Goal: Find specific page/section: Find specific page/section

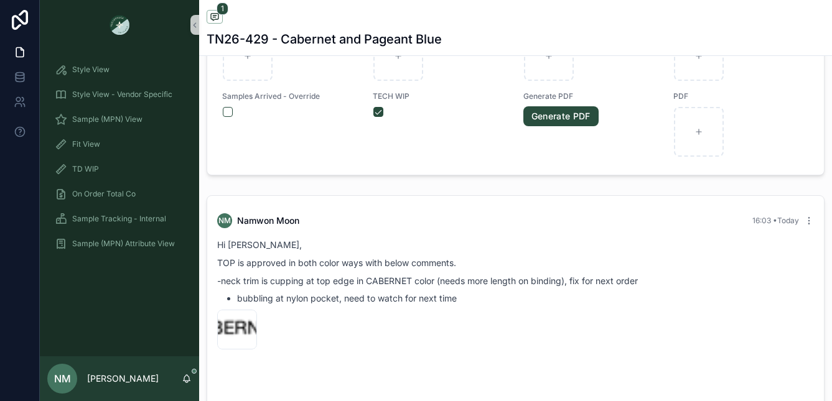
scroll to position [627, 0]
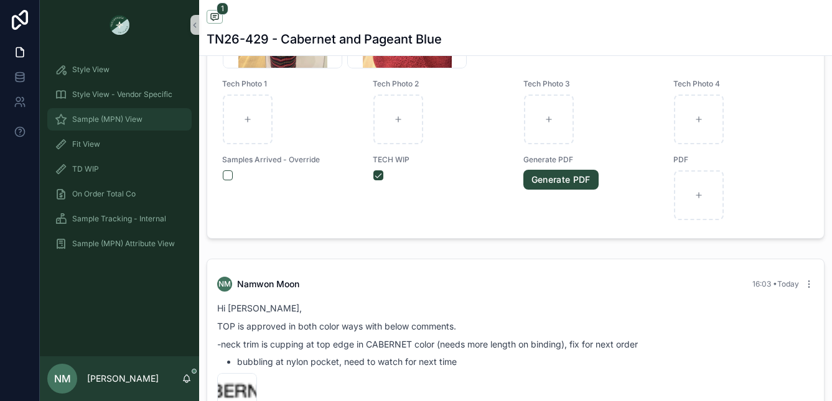
click at [128, 117] on span "Sample (MPN) View" at bounding box center [107, 119] width 70 height 10
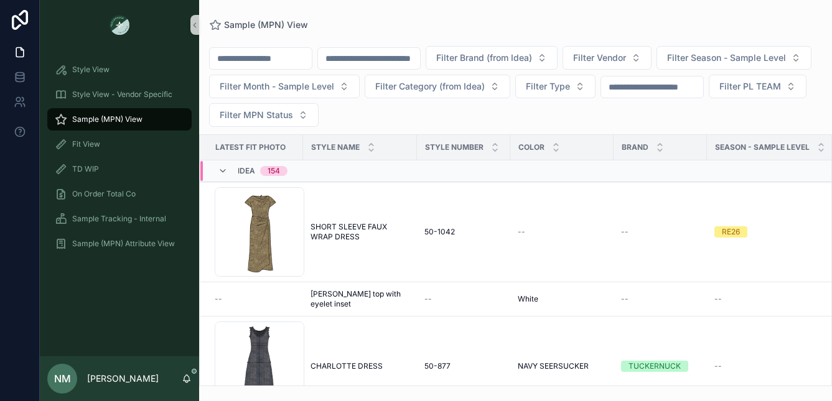
click at [390, 62] on input "scrollable content" at bounding box center [369, 58] width 102 height 17
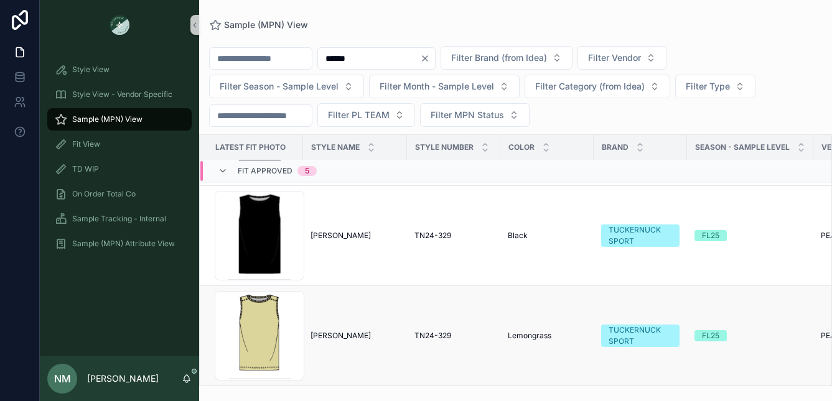
scroll to position [306, 0]
type input "******"
click at [266, 221] on div "Screenshot-2025-06-20-at-3.54.30-PM .png" at bounding box center [260, 236] width 90 height 90
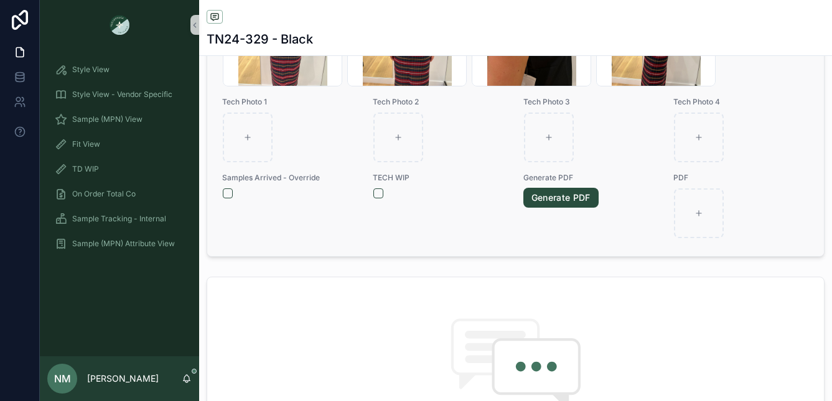
scroll to position [610, 0]
click at [373, 197] on form "scrollable content" at bounding box center [441, 192] width 136 height 11
click at [375, 189] on button "scrollable content" at bounding box center [378, 192] width 10 height 10
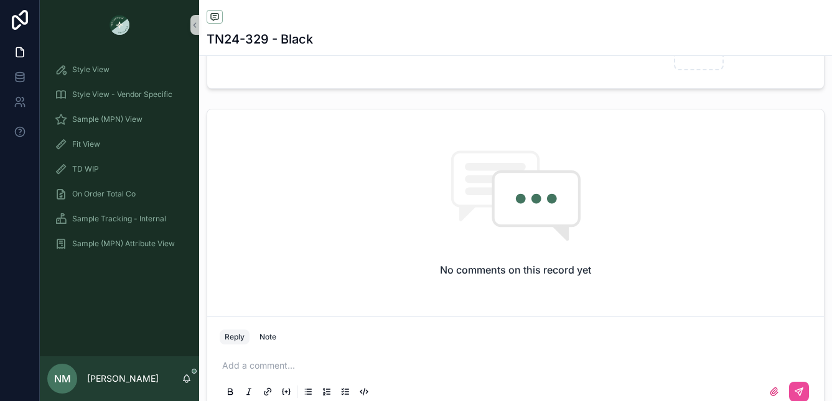
scroll to position [836, 0]
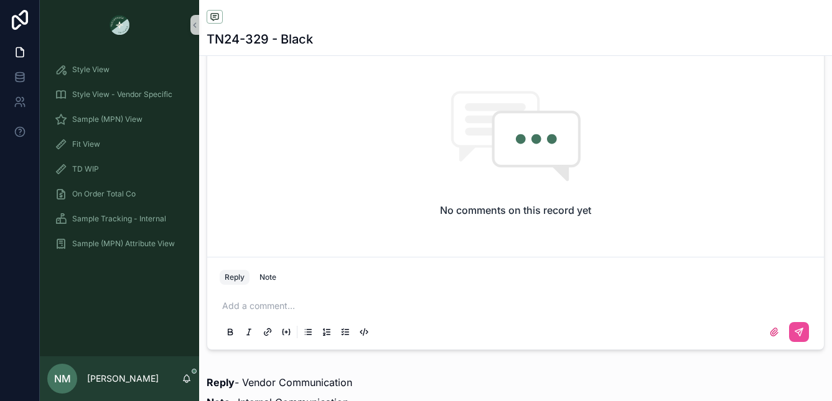
click at [237, 305] on p "scrollable content" at bounding box center [518, 306] width 592 height 12
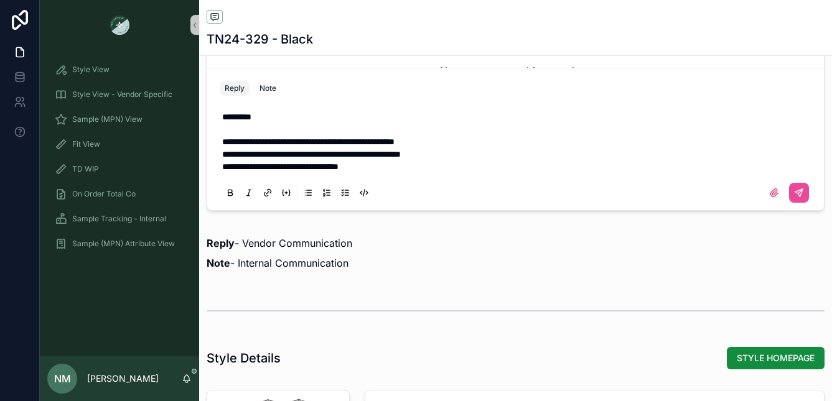
scroll to position [963, 0]
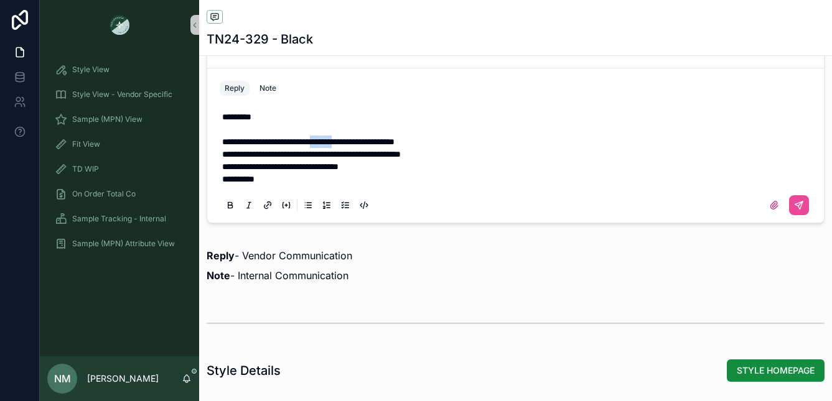
drag, startPoint x: 365, startPoint y: 141, endPoint x: 345, endPoint y: 142, distance: 20.5
click at [345, 142] on span "**********" at bounding box center [308, 141] width 172 height 9
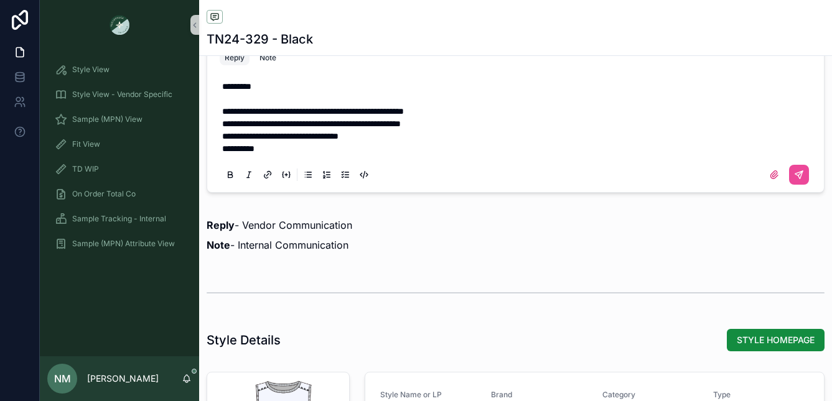
scroll to position [979, 0]
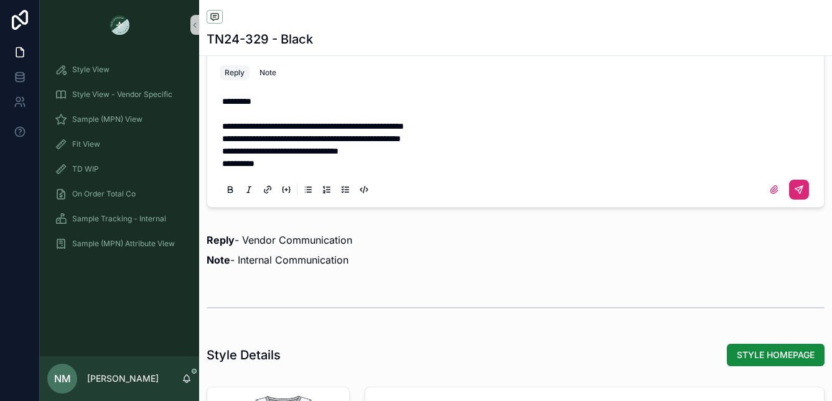
click at [795, 187] on icon "scrollable content" at bounding box center [798, 189] width 7 height 7
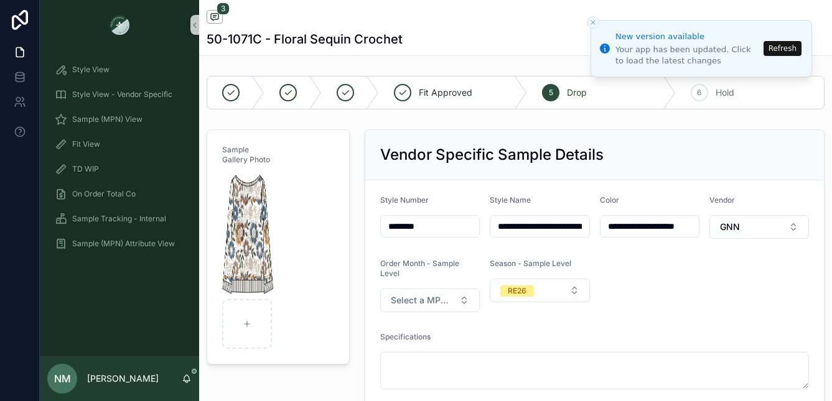
scroll to position [883, 0]
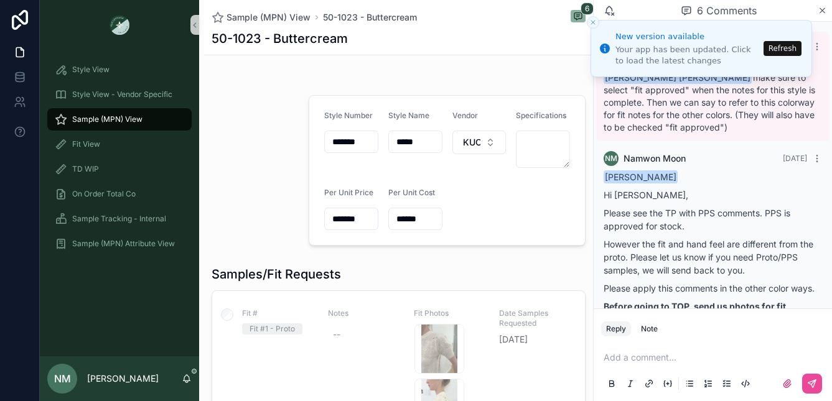
scroll to position [544, 0]
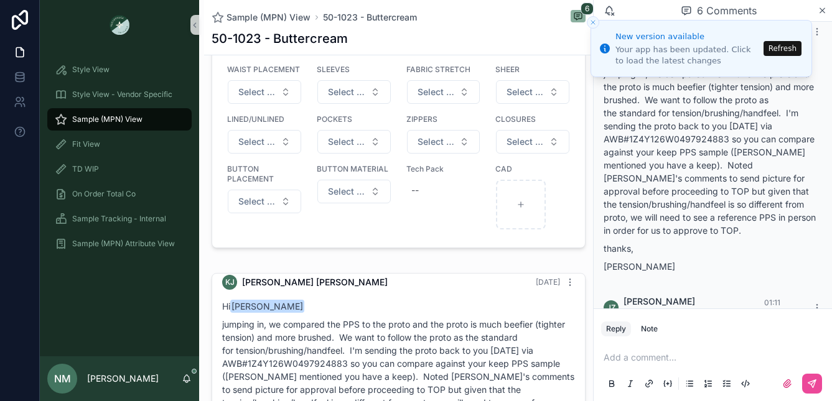
click at [124, 121] on span "Sample (MPN) View" at bounding box center [107, 119] width 70 height 10
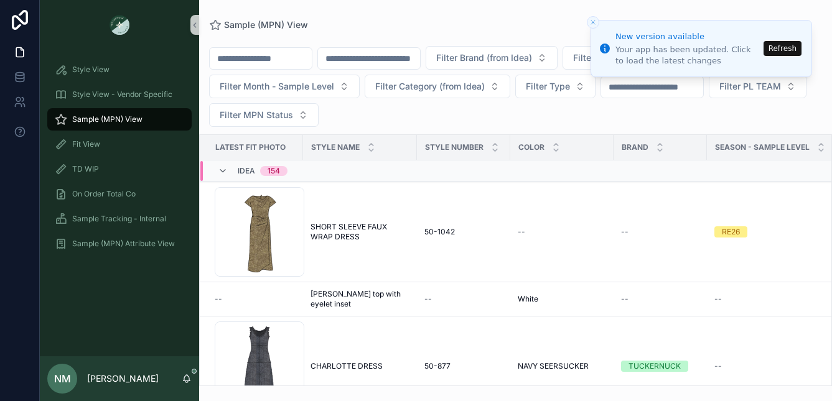
click at [406, 58] on input "scrollable content" at bounding box center [369, 58] width 102 height 17
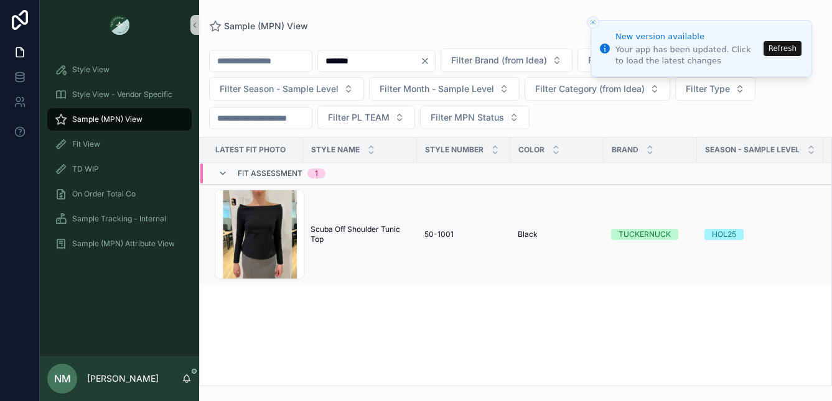
type input "*******"
click at [316, 238] on span "Scuba Off Shoulder Tunic Top" at bounding box center [359, 235] width 99 height 20
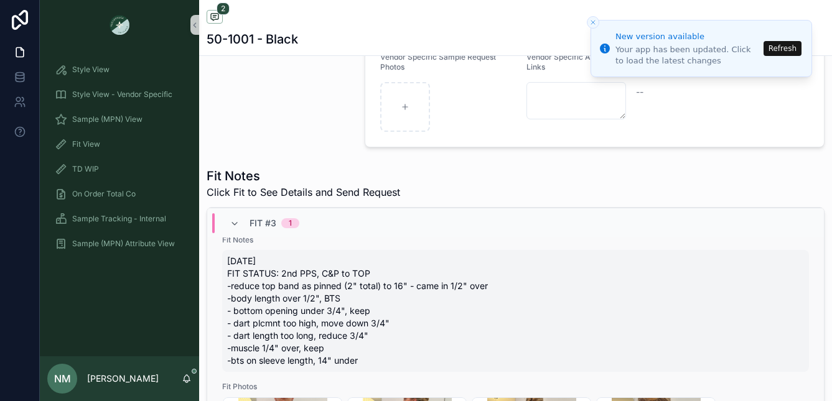
scroll to position [1000, 0]
drag, startPoint x: 363, startPoint y: 361, endPoint x: 220, endPoint y: 342, distance: 144.3
click at [361, 360] on span "[DATE] FIT STATUS: 2nd PPS, C&P to TOP -reduce top band as pinned (2" total) to…" at bounding box center [515, 310] width 577 height 112
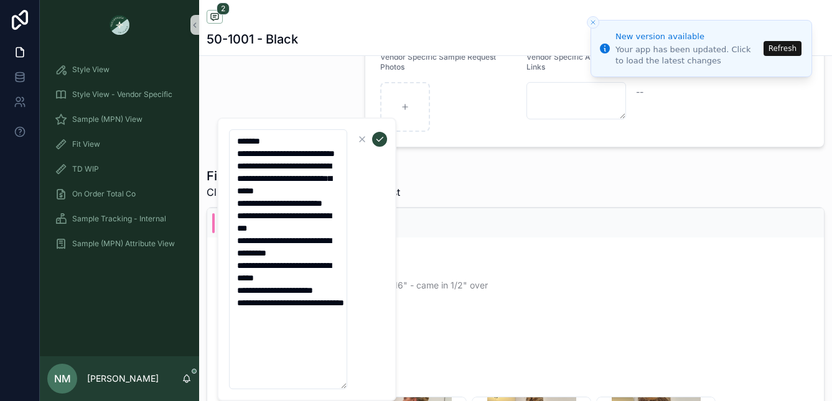
drag, startPoint x: 283, startPoint y: 344, endPoint x: 230, endPoint y: 182, distance: 170.2
click at [230, 182] on textarea "**********" at bounding box center [288, 259] width 118 height 260
